Goal: Information Seeking & Learning: Understand process/instructions

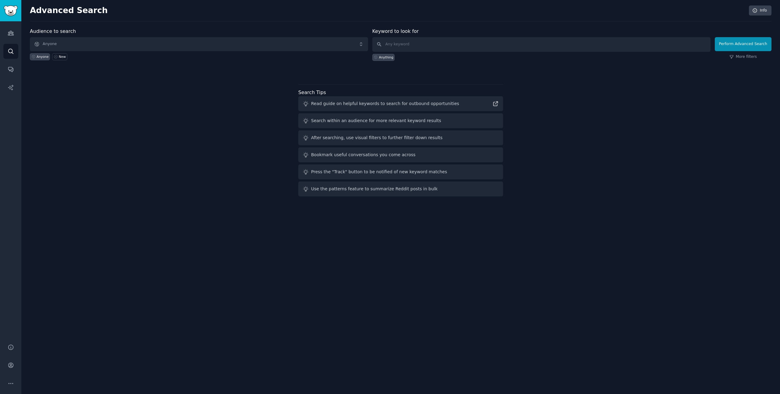
click at [167, 171] on div "Audience to search Anyone Anyone New Keyword to look for Anything Perform Advan…" at bounding box center [400, 113] width 741 height 171
click at [521, 122] on div "Audience to search Anyone Anyone New Keyword to look for Anything Perform Advan…" at bounding box center [400, 113] width 741 height 171
drag, startPoint x: 520, startPoint y: 118, endPoint x: 614, endPoint y: 39, distance: 122.1
click at [519, 113] on div "Audience to search Anyone Anyone New Keyword to look for Anything Perform Advan…" at bounding box center [400, 113] width 741 height 171
click at [759, 9] on link "Info" at bounding box center [760, 10] width 23 height 10
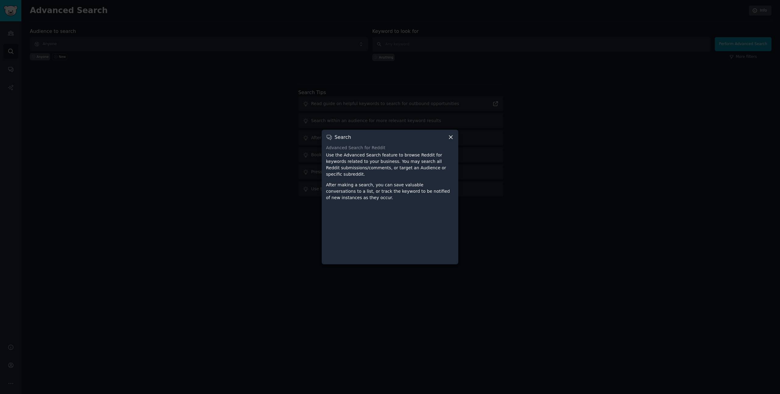
drag, startPoint x: 681, startPoint y: 17, endPoint x: 654, endPoint y: 20, distance: 26.9
click at [680, 17] on div at bounding box center [390, 197] width 780 height 394
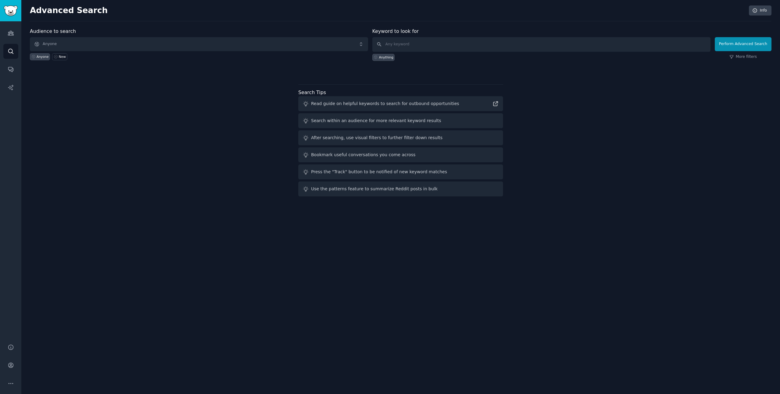
drag, startPoint x: 642, startPoint y: 7, endPoint x: 632, endPoint y: 2, distance: 10.8
click at [641, 7] on h2 "Advanced Search" at bounding box center [387, 11] width 715 height 10
